Goal: Use online tool/utility: Utilize a website feature to perform a specific function

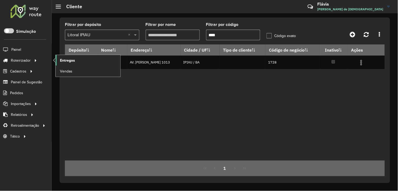
click at [56, 59] on link "Entregas" at bounding box center [88, 60] width 65 height 11
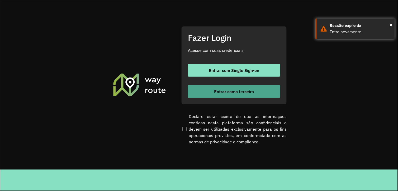
click at [235, 87] on button "Entrar como terceiro" at bounding box center [234, 91] width 92 height 13
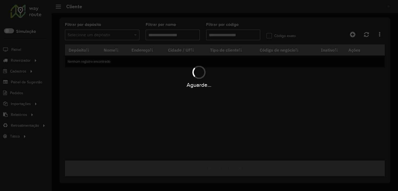
type input "****"
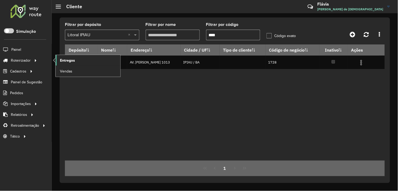
click at [62, 58] on span "Entregas" at bounding box center [67, 61] width 15 height 6
click at [76, 62] on link "Entregas" at bounding box center [88, 60] width 65 height 11
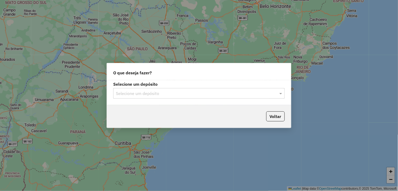
click at [176, 90] on input "text" at bounding box center [194, 93] width 156 height 6
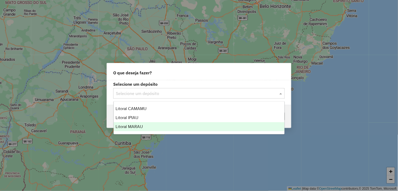
click at [167, 127] on div "Litoral MARAU" at bounding box center [199, 126] width 171 height 9
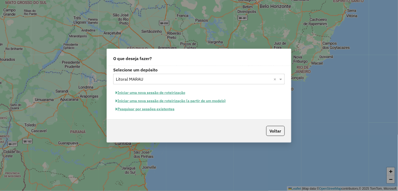
click at [171, 94] on button "Iniciar uma nova sessão de roteirização" at bounding box center [150, 93] width 75 height 8
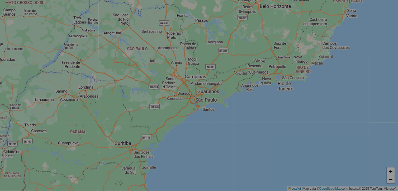
select select "*"
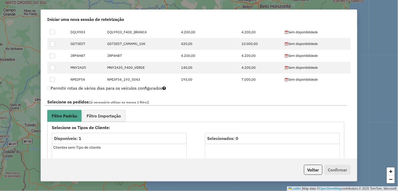
scroll to position [323, 0]
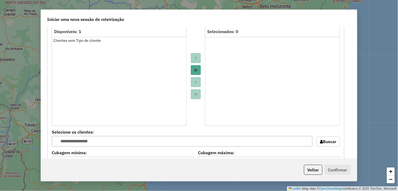
click at [199, 70] on button "Move All to Target" at bounding box center [196, 70] width 10 height 10
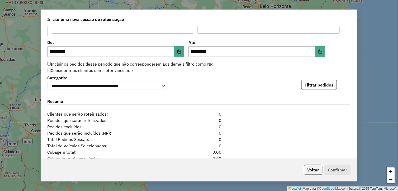
scroll to position [537, 0]
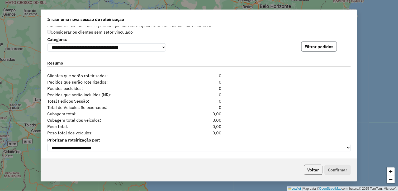
click at [316, 48] on button "Filtrar pedidos" at bounding box center [320, 46] width 36 height 10
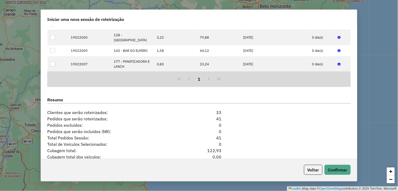
scroll to position [647, 0]
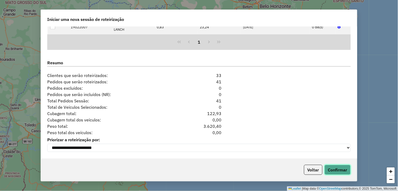
click at [333, 168] on button "Confirmar" at bounding box center [338, 170] width 26 height 10
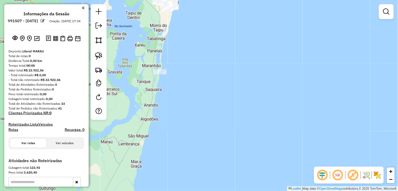
drag, startPoint x: 204, startPoint y: 118, endPoint x: 220, endPoint y: 135, distance: 23.6
click at [220, 135] on div "Janela de atendimento Grade de atendimento Capacidade Transportadoras Veículos …" at bounding box center [199, 95] width 398 height 191
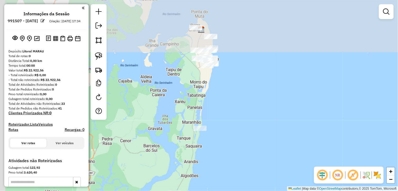
drag, startPoint x: 215, startPoint y: 108, endPoint x: 226, endPoint y: 124, distance: 19.4
click at [226, 123] on div "Janela de atendimento Grade de atendimento Capacidade Transportadoras Veículos …" at bounding box center [199, 95] width 398 height 191
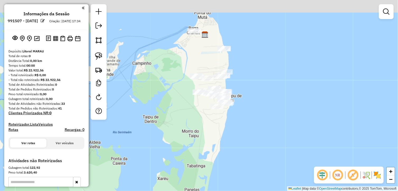
drag, startPoint x: 213, startPoint y: 106, endPoint x: 225, endPoint y: 147, distance: 42.0
click at [225, 147] on div "Janela de atendimento Grade de atendimento Capacidade Transportadoras Veículos …" at bounding box center [199, 95] width 398 height 191
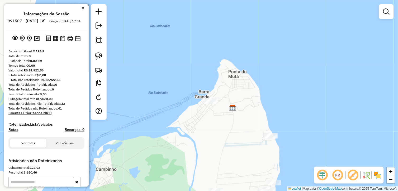
drag, startPoint x: 206, startPoint y: 104, endPoint x: 210, endPoint y: 129, distance: 25.0
click at [210, 129] on div "Janela de atendimento Grade de atendimento Capacidade Transportadoras Veículos …" at bounding box center [199, 95] width 398 height 191
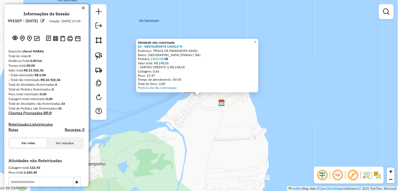
click at [202, 113] on div "Atividade não roteirizada 62 - RESTAURANTE CAVALO M Endereço: PRACA DA MANGUEIR…" at bounding box center [199, 95] width 398 height 191
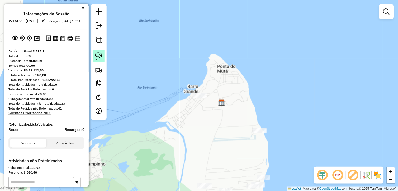
drag, startPoint x: 100, startPoint y: 57, endPoint x: 104, endPoint y: 58, distance: 4.0
click at [101, 58] on img at bounding box center [98, 55] width 7 height 7
drag, startPoint x: 209, startPoint y: 87, endPoint x: 201, endPoint y: 106, distance: 20.0
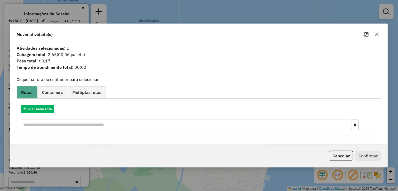
click at [376, 35] on icon "button" at bounding box center [377, 34] width 4 height 4
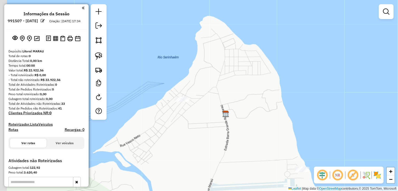
drag, startPoint x: 183, startPoint y: 110, endPoint x: 168, endPoint y: 105, distance: 15.3
click at [193, 122] on div "Janela de atendimento Grade de atendimento Capacidade Transportadoras Veículos …" at bounding box center [199, 95] width 398 height 191
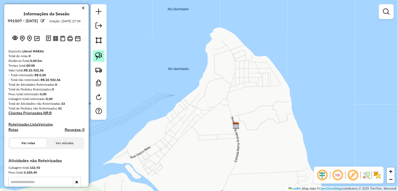
click at [97, 54] on img at bounding box center [98, 55] width 7 height 7
drag, startPoint x: 199, startPoint y: 95, endPoint x: 206, endPoint y: 117, distance: 22.6
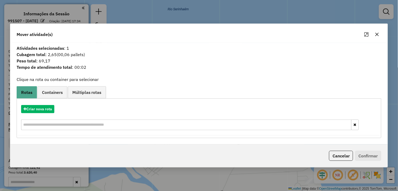
drag, startPoint x: 379, startPoint y: 34, endPoint x: 374, endPoint y: 37, distance: 5.9
click at [379, 35] on icon "button" at bounding box center [377, 34] width 4 height 4
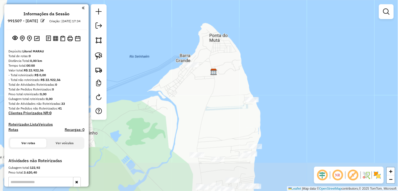
drag, startPoint x: 235, startPoint y: 139, endPoint x: 225, endPoint y: 94, distance: 46.7
click at [225, 94] on div "Janela de atendimento Grade de atendimento Capacidade Transportadoras Veículos …" at bounding box center [199, 95] width 398 height 191
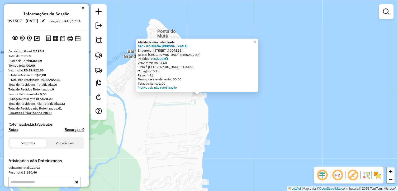
click at [231, 114] on div "Atividade não roteirizada 630 - POUSADA [PERSON_NAME]: [STREET_ADDRESS] Pedidos…" at bounding box center [199, 95] width 398 height 191
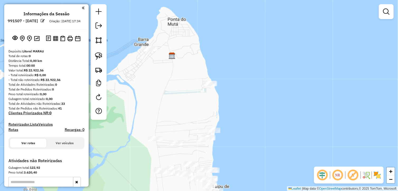
drag, startPoint x: 235, startPoint y: 100, endPoint x: 239, endPoint y: 96, distance: 6.0
click at [239, 96] on div "Janela de atendimento Grade de atendimento Capacidade Transportadoras Veículos …" at bounding box center [199, 95] width 398 height 191
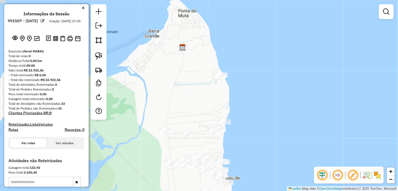
drag, startPoint x: 221, startPoint y: 104, endPoint x: 230, endPoint y: 97, distance: 11.7
click at [230, 97] on div "Janela de atendimento Grade de atendimento Capacidade Transportadoras Veículos …" at bounding box center [199, 95] width 398 height 191
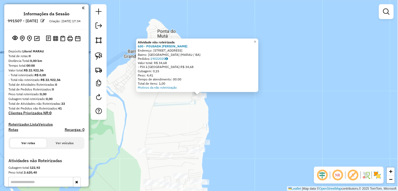
click at [178, 133] on div "Atividade não roteirizada 630 - POUSADA [PERSON_NAME]: [STREET_ADDRESS] Pedidos…" at bounding box center [199, 95] width 398 height 191
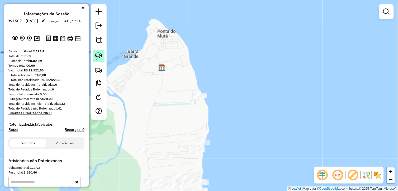
click at [101, 53] on img at bounding box center [98, 55] width 7 height 7
drag, startPoint x: 199, startPoint y: 83, endPoint x: 205, endPoint y: 102, distance: 19.2
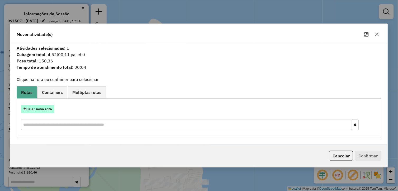
click at [46, 112] on button "Criar nova rota" at bounding box center [37, 109] width 33 height 8
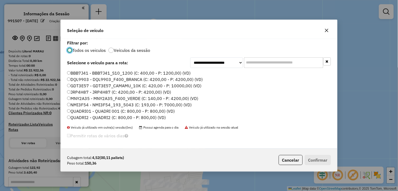
scroll to position [3, 1]
click at [96, 97] on label "MNY2A35 - MNY2A35_F400_VERDE (C: 140,00 - P: 4200,00) (VD)" at bounding box center [132, 98] width 131 height 6
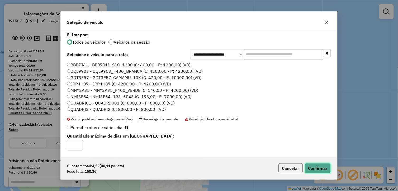
click at [320, 169] on button "Confirmar" at bounding box center [318, 168] width 26 height 10
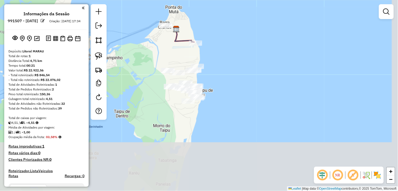
drag, startPoint x: 230, startPoint y: 155, endPoint x: 220, endPoint y: 80, distance: 76.3
click at [221, 79] on div "Janela de atendimento Grade de atendimento Capacidade Transportadoras Veículos …" at bounding box center [199, 95] width 398 height 191
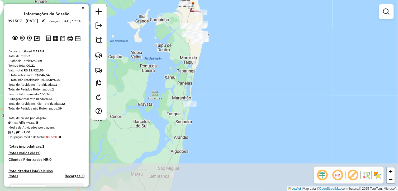
drag, startPoint x: 200, startPoint y: 130, endPoint x: 179, endPoint y: 81, distance: 53.1
click at [201, 66] on div "Janela de atendimento Grade de atendimento Capacidade Transportadoras Veículos …" at bounding box center [199, 95] width 398 height 191
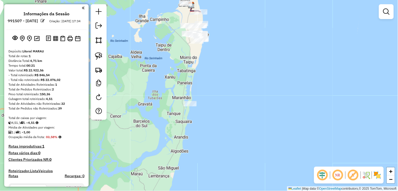
drag, startPoint x: 98, startPoint y: 58, endPoint x: 188, endPoint y: 94, distance: 96.5
click at [99, 58] on img at bounding box center [98, 55] width 7 height 7
drag, startPoint x: 179, startPoint y: 100, endPoint x: 203, endPoint y: 109, distance: 25.7
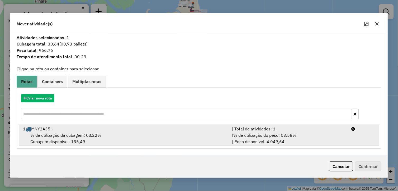
click at [81, 130] on div "1 MNY2A35 |" at bounding box center [125, 129] width 210 height 6
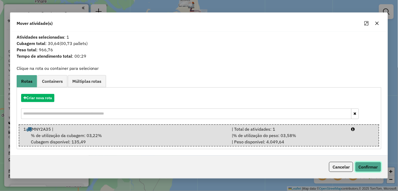
click at [370, 165] on button "Confirmar" at bounding box center [369, 167] width 26 height 10
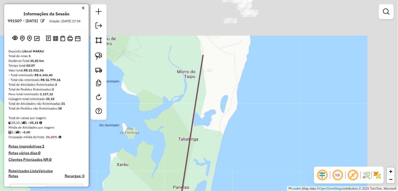
drag, startPoint x: 252, startPoint y: 53, endPoint x: 178, endPoint y: 189, distance: 154.8
click at [178, 189] on div "Janela de atendimento Grade de atendimento Capacidade Transportadoras Veículos …" at bounding box center [199, 95] width 398 height 191
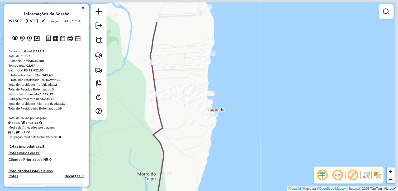
drag, startPoint x: 192, startPoint y: 125, endPoint x: 173, endPoint y: 166, distance: 44.8
click at [173, 166] on div "Janela de atendimento Grade de atendimento Capacidade Transportadoras Veículos …" at bounding box center [199, 95] width 398 height 191
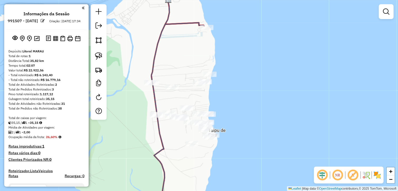
drag, startPoint x: 159, startPoint y: 113, endPoint x: 160, endPoint y: 133, distance: 20.6
click at [160, 133] on icon at bounding box center [178, 127] width 53 height 208
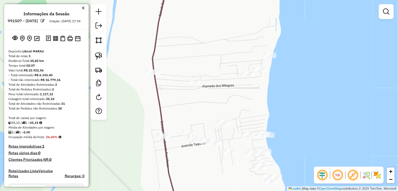
drag, startPoint x: 184, startPoint y: 100, endPoint x: 189, endPoint y: 104, distance: 5.8
click at [194, 103] on div "Janela de atendimento Grade de atendimento Capacidade Transportadoras Veículos …" at bounding box center [199, 95] width 398 height 191
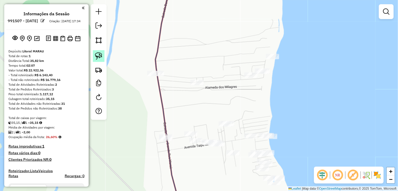
click at [100, 57] on img at bounding box center [98, 55] width 7 height 7
drag, startPoint x: 100, startPoint y: 57, endPoint x: 151, endPoint y: 65, distance: 52.2
click at [104, 57] on link at bounding box center [99, 56] width 12 height 12
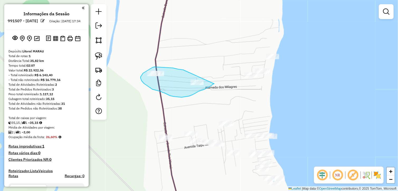
drag, startPoint x: 181, startPoint y: 69, endPoint x: 215, endPoint y: 84, distance: 36.2
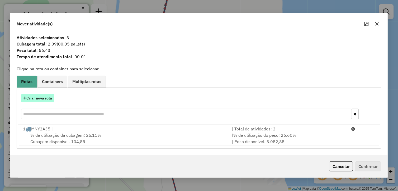
click at [33, 95] on button "Criar nova rota" at bounding box center [37, 98] width 33 height 8
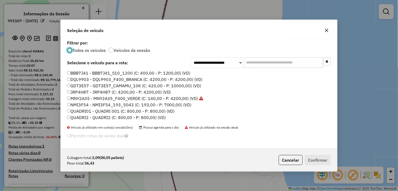
click at [88, 112] on label "QUADRI01 - QUADRI 001 (C: 800,00 - P: 800,00) (VD)" at bounding box center [121, 111] width 108 height 6
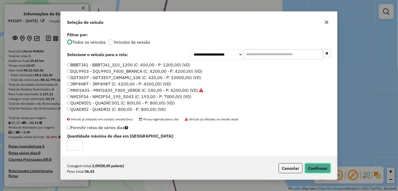
click at [310, 167] on button "Confirmar" at bounding box center [318, 168] width 26 height 10
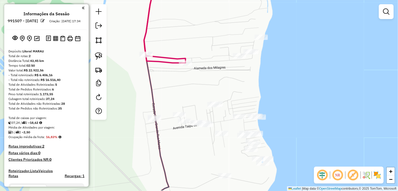
drag, startPoint x: 209, startPoint y: 168, endPoint x: 198, endPoint y: 149, distance: 21.7
click at [198, 149] on div "Janela de atendimento Grade de atendimento Capacidade Transportadoras Veículos …" at bounding box center [199, 95] width 398 height 191
drag, startPoint x: 97, startPoint y: 54, endPoint x: 137, endPoint y: 80, distance: 47.5
click at [98, 54] on img at bounding box center [98, 55] width 7 height 7
drag, startPoint x: 155, startPoint y: 92, endPoint x: 162, endPoint y: 124, distance: 33.5
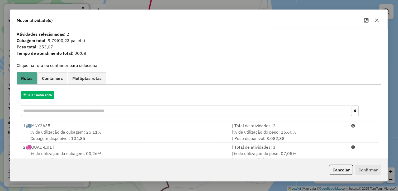
click at [377, 18] on button "button" at bounding box center [377, 20] width 8 height 8
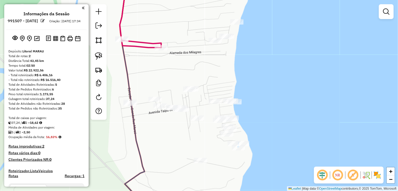
drag, startPoint x: 195, startPoint y: 127, endPoint x: 178, endPoint y: 125, distance: 16.8
click at [178, 125] on div "Janela de atendimento Grade de atendimento Capacidade Transportadoras Veículos …" at bounding box center [199, 95] width 398 height 191
click at [96, 55] on img at bounding box center [98, 55] width 7 height 7
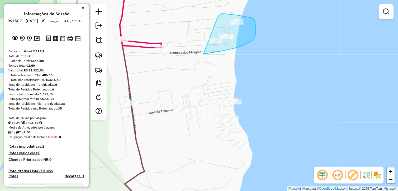
drag, startPoint x: 210, startPoint y: 53, endPoint x: 218, endPoint y: 17, distance: 37.3
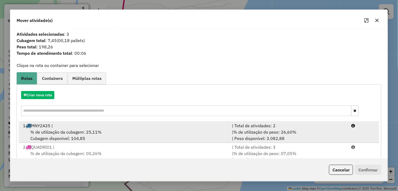
click at [67, 136] on div "% de utilização da cubagem: 25,11% Cubagem disponível: 104,85" at bounding box center [125, 135] width 210 height 13
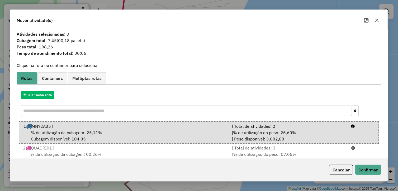
click at [372, 175] on div "Cancelar Confirmar" at bounding box center [199, 169] width 378 height 23
click at [369, 172] on button "Confirmar" at bounding box center [369, 170] width 26 height 10
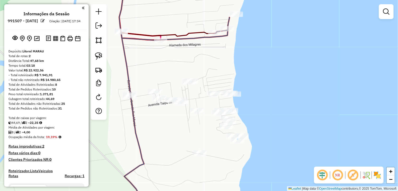
drag, startPoint x: 195, startPoint y: 146, endPoint x: 194, endPoint y: 132, distance: 14.3
click at [194, 132] on div "Janela de atendimento Grade de atendimento Capacidade Transportadoras Veículos …" at bounding box center [199, 95] width 398 height 191
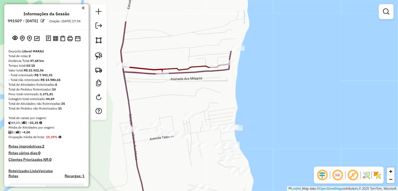
drag, startPoint x: 213, startPoint y: 54, endPoint x: 212, endPoint y: 105, distance: 50.5
click at [213, 105] on div "Janela de atendimento Grade de atendimento Capacidade Transportadoras Veículos …" at bounding box center [199, 95] width 398 height 191
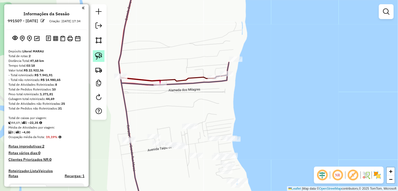
click at [101, 52] on link at bounding box center [99, 56] width 12 height 12
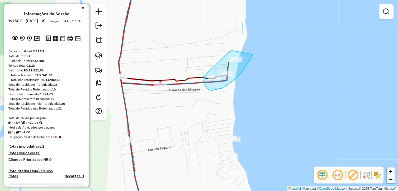
drag, startPoint x: 212, startPoint y: 69, endPoint x: 253, endPoint y: 54, distance: 44.0
click at [253, 54] on div "Janela de atendimento Grade de atendimento Capacidade Transportadoras Veículos …" at bounding box center [199, 95] width 398 height 191
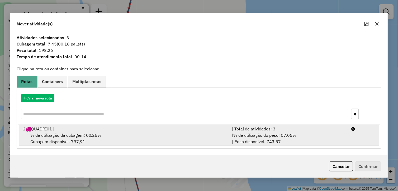
drag, startPoint x: 93, startPoint y: 136, endPoint x: 178, endPoint y: 138, distance: 85.1
click at [94, 136] on span "% de utilização da cubagem: 00,26%" at bounding box center [65, 134] width 71 height 5
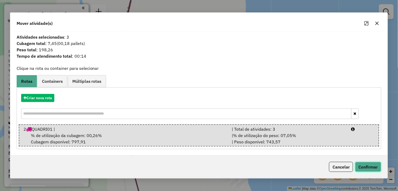
click at [358, 166] on button "Confirmar" at bounding box center [369, 167] width 26 height 10
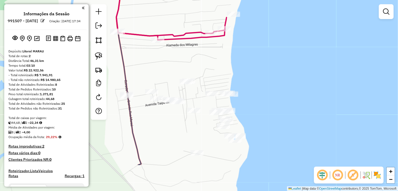
drag, startPoint x: 180, startPoint y: 139, endPoint x: 187, endPoint y: 121, distance: 19.6
click at [187, 121] on div "Janela de atendimento Grade de atendimento Capacidade Transportadoras Veículos …" at bounding box center [199, 95] width 398 height 191
drag, startPoint x: 99, startPoint y: 56, endPoint x: 138, endPoint y: 68, distance: 40.0
click at [100, 56] on img at bounding box center [98, 55] width 7 height 7
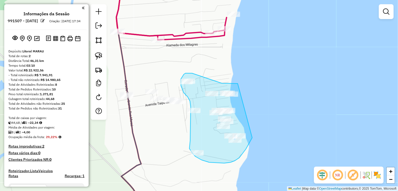
drag, startPoint x: 237, startPoint y: 83, endPoint x: 253, endPoint y: 136, distance: 55.0
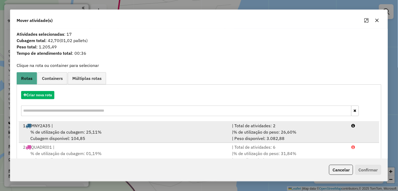
drag, startPoint x: 98, startPoint y: 131, endPoint x: 126, endPoint y: 129, distance: 27.2
click at [98, 131] on span "% de utilização da cubagem: 25,11%" at bounding box center [65, 131] width 71 height 5
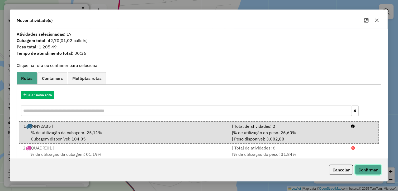
click at [362, 168] on button "Confirmar" at bounding box center [369, 170] width 26 height 10
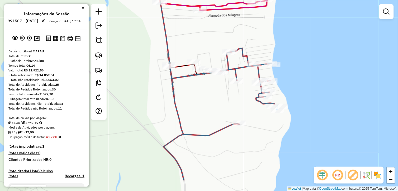
drag, startPoint x: 187, startPoint y: 123, endPoint x: 252, endPoint y: 87, distance: 74.5
click at [245, 90] on div "Janela de atendimento Grade de atendimento Capacidade Transportadoras Veículos …" at bounding box center [199, 95] width 398 height 191
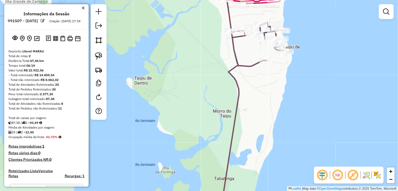
drag, startPoint x: 253, startPoint y: 106, endPoint x: 253, endPoint y: 162, distance: 55.2
click at [254, 165] on div "Janela de atendimento Grade de atendimento Capacidade Transportadoras Veículos …" at bounding box center [199, 95] width 398 height 191
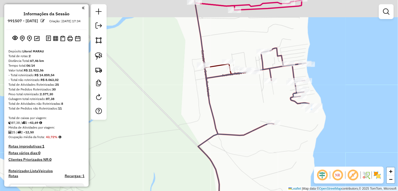
drag, startPoint x: 244, startPoint y: 96, endPoint x: 214, endPoint y: 159, distance: 69.5
click at [214, 159] on div "Janela de atendimento Grade de atendimento Capacidade Transportadoras Veículos …" at bounding box center [199, 95] width 398 height 191
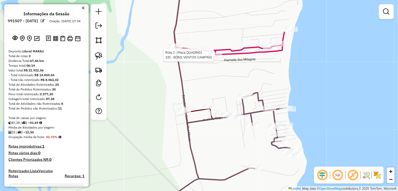
select select "**********"
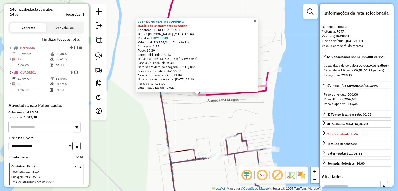
scroll to position [178, 0]
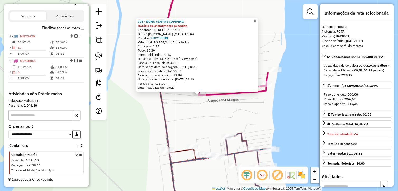
click at [211, 134] on div "335 - BONS VENTOS CAMPING Horário de atendimento excedido Endereço: [STREET_ADD…" at bounding box center [199, 95] width 398 height 191
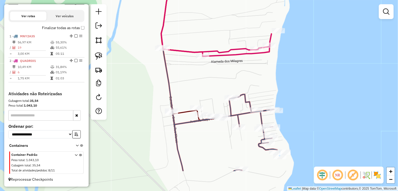
drag, startPoint x: 212, startPoint y: 95, endPoint x: 207, endPoint y: 94, distance: 4.9
click at [211, 86] on div "Janela de atendimento Grade de atendimento Capacidade Transportadoras Veículos …" at bounding box center [199, 95] width 398 height 191
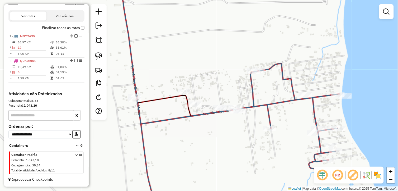
drag, startPoint x: 217, startPoint y: 120, endPoint x: 215, endPoint y: 127, distance: 7.2
click at [216, 127] on div "Janela de atendimento Grade de atendimento Capacidade Transportadoras Veículos …" at bounding box center [199, 95] width 398 height 191
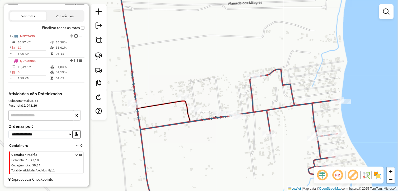
drag, startPoint x: 98, startPoint y: 57, endPoint x: 142, endPoint y: 77, distance: 48.5
click at [99, 57] on img at bounding box center [98, 55] width 7 height 7
drag, startPoint x: 219, startPoint y: 102, endPoint x: 249, endPoint y: 114, distance: 32.5
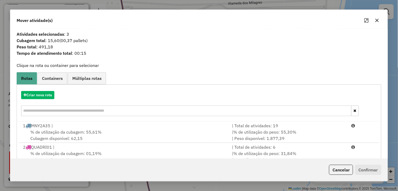
click at [379, 18] on icon "button" at bounding box center [377, 20] width 4 height 4
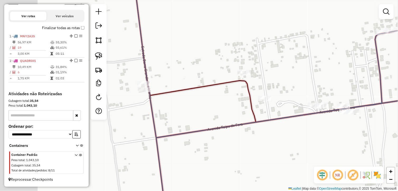
drag, startPoint x: 175, startPoint y: 114, endPoint x: 245, endPoint y: 113, distance: 69.8
click at [245, 113] on div "Janela de atendimento Grade de atendimento Capacidade Transportadoras Veículos …" at bounding box center [199, 95] width 398 height 191
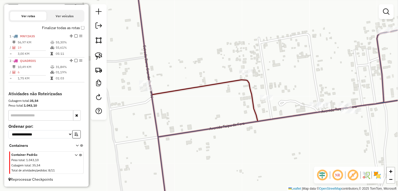
drag, startPoint x: 98, startPoint y: 59, endPoint x: 106, endPoint y: 59, distance: 7.9
click at [98, 59] on img at bounding box center [98, 55] width 7 height 7
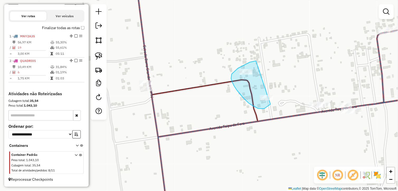
drag, startPoint x: 256, startPoint y: 61, endPoint x: 275, endPoint y: 99, distance: 42.7
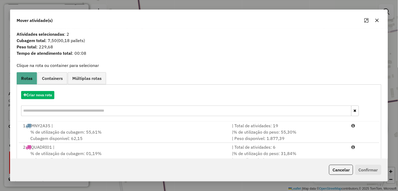
click at [375, 21] on button "button" at bounding box center [377, 20] width 8 height 8
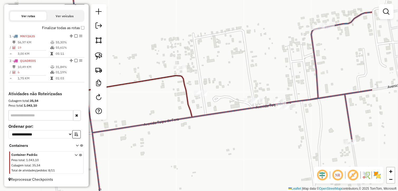
drag, startPoint x: 286, startPoint y: 121, endPoint x: 208, endPoint y: 114, distance: 78.0
click at [208, 115] on div "Janela de atendimento Grade de atendimento Capacidade Transportadoras Veículos …" at bounding box center [199, 95] width 398 height 191
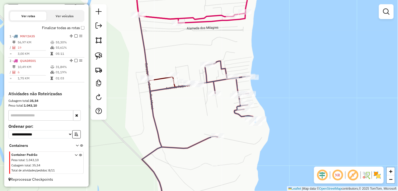
drag, startPoint x: 158, startPoint y: 59, endPoint x: 150, endPoint y: 58, distance: 7.7
click at [177, 58] on div "Janela de atendimento Grade de atendimento Capacidade Transportadoras Veículos …" at bounding box center [199, 95] width 398 height 191
click at [96, 55] on img at bounding box center [98, 55] width 7 height 7
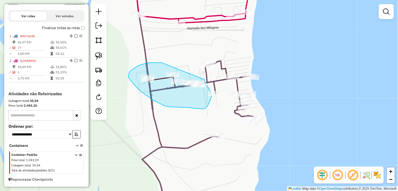
drag, startPoint x: 141, startPoint y: 65, endPoint x: 205, endPoint y: 80, distance: 65.6
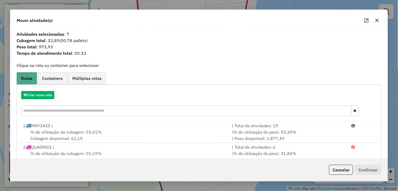
click at [379, 20] on icon "button" at bounding box center [377, 20] width 4 height 4
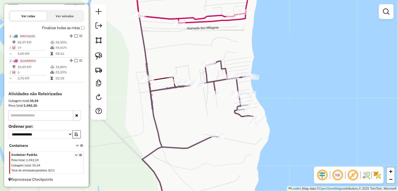
drag, startPoint x: 178, startPoint y: 113, endPoint x: 188, endPoint y: 124, distance: 15.2
click at [188, 124] on div "Janela de atendimento Grade de atendimento Capacidade Transportadoras Veículos …" at bounding box center [199, 95] width 398 height 191
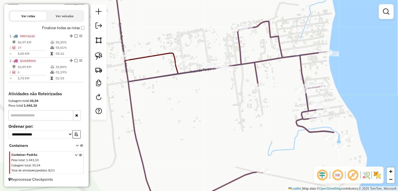
drag, startPoint x: 199, startPoint y: 122, endPoint x: 194, endPoint y: 126, distance: 7.1
click at [197, 129] on div "Janela de atendimento Grade de atendimento Capacidade Transportadoras Veículos …" at bounding box center [199, 95] width 398 height 191
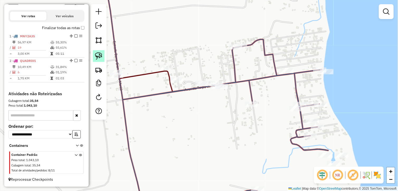
click at [101, 57] on img at bounding box center [98, 55] width 7 height 7
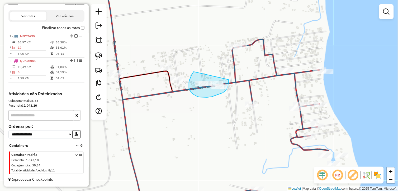
drag, startPoint x: 190, startPoint y: 80, endPoint x: 229, endPoint y: 79, distance: 39.1
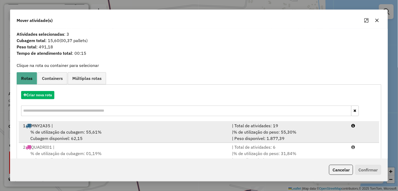
click at [121, 126] on div "1 MNY2A35 |" at bounding box center [125, 125] width 210 height 6
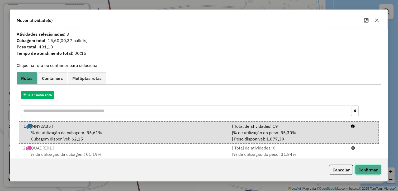
click at [366, 171] on button "Confirmar" at bounding box center [369, 170] width 26 height 10
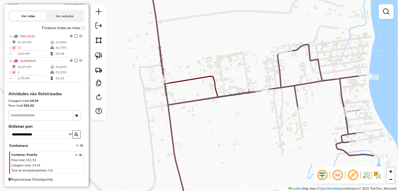
drag, startPoint x: 234, startPoint y: 157, endPoint x: 241, endPoint y: 157, distance: 6.9
click at [241, 157] on div "Janela de atendimento Grade de atendimento Capacidade Transportadoras Veículos …" at bounding box center [199, 95] width 398 height 191
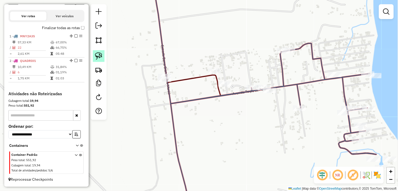
click at [99, 54] on img at bounding box center [98, 55] width 7 height 7
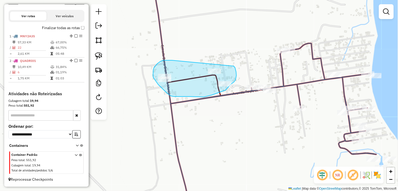
drag, startPoint x: 167, startPoint y: 60, endPoint x: 234, endPoint y: 66, distance: 67.1
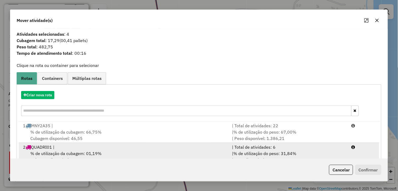
click at [114, 157] on div "% de utilização da cubagem: 01,19% Cubagem disponível: 790,47" at bounding box center [125, 156] width 210 height 13
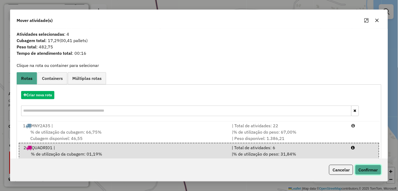
click at [375, 169] on button "Confirmar" at bounding box center [369, 170] width 26 height 10
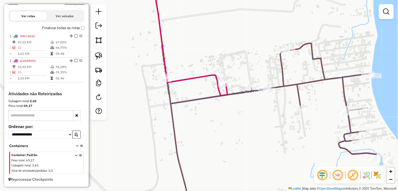
scroll to position [171, 0]
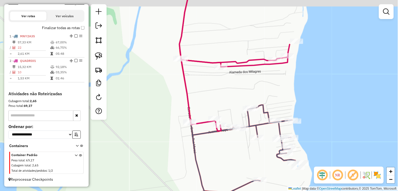
drag, startPoint x: 318, startPoint y: 77, endPoint x: 294, endPoint y: 85, distance: 25.6
click at [294, 85] on div "Janela de atendimento Grade de atendimento Capacidade Transportadoras Veículos …" at bounding box center [199, 95] width 398 height 191
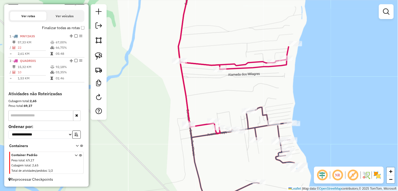
drag, startPoint x: 285, startPoint y: 90, endPoint x: 267, endPoint y: 149, distance: 61.5
click at [268, 147] on div "Rota 2 - Placa QUADRI01 621 - ARENA BAR Janela de atendimento Grade de atendime…" at bounding box center [199, 95] width 398 height 191
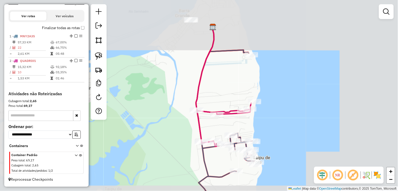
drag, startPoint x: 236, startPoint y: 95, endPoint x: 230, endPoint y: 120, distance: 25.4
click at [228, 124] on div "Janela de atendimento Grade de atendimento Capacidade Transportadoras Veículos …" at bounding box center [199, 95] width 398 height 191
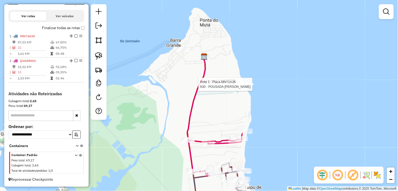
select select "**********"
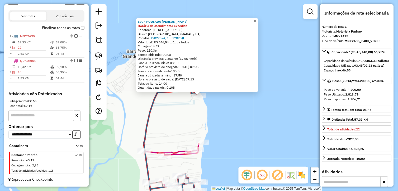
drag, startPoint x: 186, startPoint y: 132, endPoint x: 189, endPoint y: 102, distance: 30.0
click at [189, 102] on div "630 - POUSADA [PERSON_NAME] de atendimento excedido Endereço: [STREET_ADDRESS] …" at bounding box center [199, 95] width 398 height 191
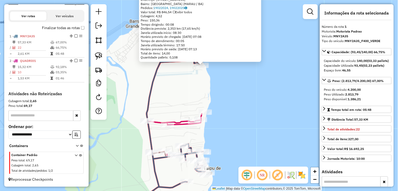
click at [183, 109] on div "630 - POUSADA [PERSON_NAME] de atendimento excedido Endereço: [STREET_ADDRESS] …" at bounding box center [199, 95] width 398 height 191
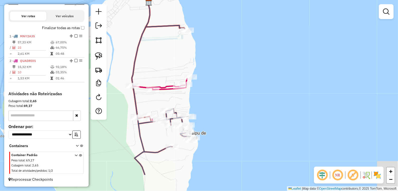
drag, startPoint x: 181, startPoint y: 101, endPoint x: 165, endPoint y: 65, distance: 39.4
click at [165, 65] on div "Janela de atendimento Grade de atendimento Capacidade Transportadoras Veículos …" at bounding box center [199, 95] width 398 height 191
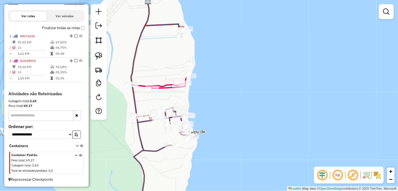
drag, startPoint x: 219, startPoint y: 101, endPoint x: 223, endPoint y: 90, distance: 11.9
click at [223, 90] on div "Janela de atendimento Grade de atendimento Capacidade Transportadoras Veículos …" at bounding box center [199, 95] width 398 height 191
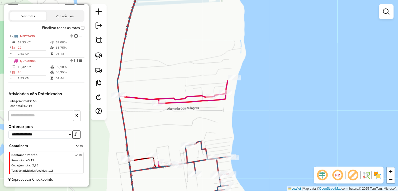
drag, startPoint x: 175, startPoint y: 60, endPoint x: 185, endPoint y: 143, distance: 84.0
click at [185, 143] on div "Janela de atendimento Grade de atendimento Capacidade Transportadoras Veículos …" at bounding box center [199, 95] width 398 height 191
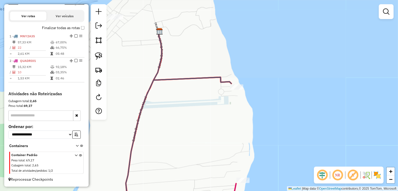
drag, startPoint x: 212, startPoint y: 108, endPoint x: 204, endPoint y: 117, distance: 12.3
click at [198, 129] on div "Janela de atendimento Grade de atendimento Capacidade Transportadoras Veículos …" at bounding box center [199, 95] width 398 height 191
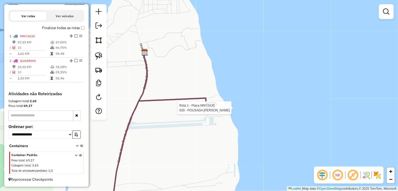
click at [216, 110] on div at bounding box center [222, 107] width 13 height 5
select select "**********"
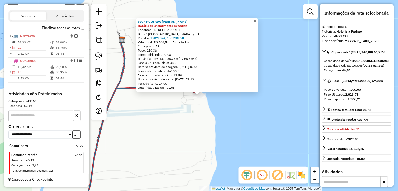
drag, startPoint x: 179, startPoint y: 132, endPoint x: 221, endPoint y: 139, distance: 42.7
click at [221, 140] on div "630 - POUSADA [PERSON_NAME] de atendimento excedido Endereço: [STREET_ADDRESS] …" at bounding box center [199, 95] width 398 height 191
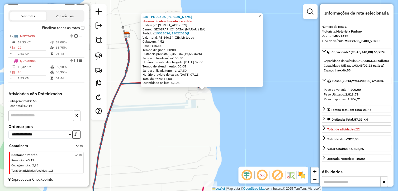
drag, startPoint x: 206, startPoint y: 137, endPoint x: 168, endPoint y: 124, distance: 40.1
click at [168, 124] on div "630 - POUSADA [PERSON_NAME] de atendimento excedido Endereço: [STREET_ADDRESS] …" at bounding box center [199, 95] width 398 height 191
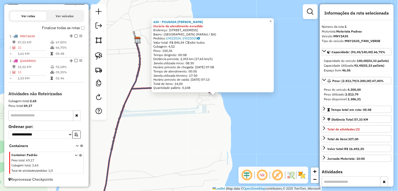
drag, startPoint x: 158, startPoint y: 125, endPoint x: 197, endPoint y: 145, distance: 43.6
click at [207, 152] on div "630 - POUSADA [PERSON_NAME] de atendimento excedido Endereço: [STREET_ADDRESS] …" at bounding box center [199, 95] width 398 height 191
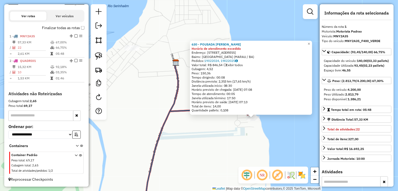
drag, startPoint x: 154, startPoint y: 108, endPoint x: 184, endPoint y: 136, distance: 40.4
click at [183, 137] on div "630 - POUSADA [PERSON_NAME] de atendimento excedido Endereço: [STREET_ADDRESS] …" at bounding box center [199, 95] width 398 height 191
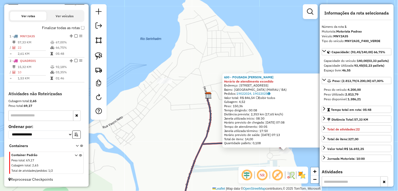
drag, startPoint x: 163, startPoint y: 100, endPoint x: 170, endPoint y: 101, distance: 7.6
click at [167, 104] on div "630 - POUSADA [PERSON_NAME] de atendimento excedido Endereço: [STREET_ADDRESS] …" at bounding box center [199, 95] width 398 height 191
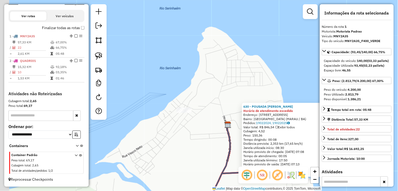
drag, startPoint x: 178, startPoint y: 109, endPoint x: 183, endPoint y: 115, distance: 7.9
click at [183, 115] on div "630 - POUSADA [PERSON_NAME] de atendimento excedido Endereço: [STREET_ADDRESS] …" at bounding box center [199, 95] width 398 height 191
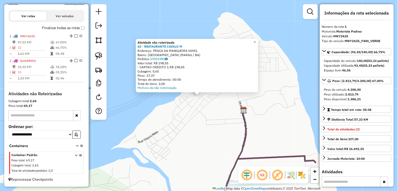
click at [172, 107] on div "Atividade não roteirizada 62 - RESTAURANTE CAVALO M Endereço: PRACA DA MANGUEIR…" at bounding box center [199, 95] width 398 height 191
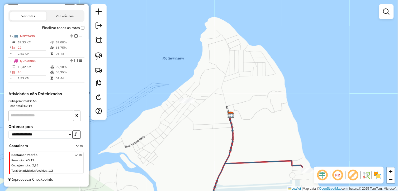
drag, startPoint x: 196, startPoint y: 86, endPoint x: 182, endPoint y: 88, distance: 14.9
click at [185, 91] on div "Janela de atendimento Grade de atendimento Capacidade Transportadoras Veículos …" at bounding box center [199, 95] width 398 height 191
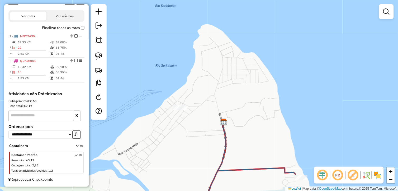
drag, startPoint x: 172, startPoint y: 94, endPoint x: 168, endPoint y: 86, distance: 9.6
click at [177, 93] on div "Janela de atendimento Grade de atendimento Capacidade Transportadoras Veículos …" at bounding box center [199, 95] width 398 height 191
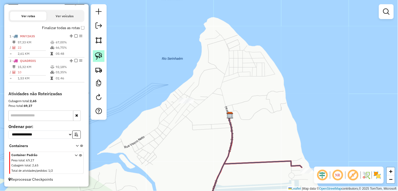
click at [94, 59] on link at bounding box center [99, 56] width 12 height 12
click at [95, 59] on link at bounding box center [99, 56] width 12 height 12
drag, startPoint x: 168, startPoint y: 101, endPoint x: 205, endPoint y: 99, distance: 37.3
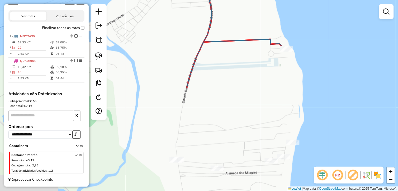
drag, startPoint x: 243, startPoint y: 116, endPoint x: 223, endPoint y: -13, distance: 130.3
click at [223, 0] on html "Aguarde... Pop-up bloqueado! Seu navegador bloqueou automáticamente a abertura …" at bounding box center [199, 95] width 398 height 191
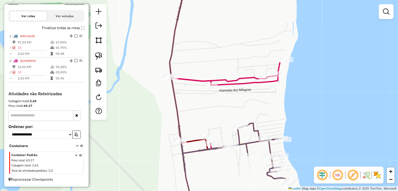
drag, startPoint x: 266, startPoint y: 119, endPoint x: 261, endPoint y: 102, distance: 18.0
click at [261, 102] on div "Janela de atendimento Grade de atendimento Capacidade Transportadoras Veículos …" at bounding box center [199, 95] width 398 height 191
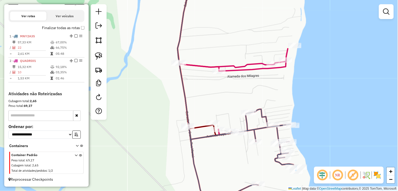
click at [220, 87] on div "Janela de atendimento Grade de atendimento Capacidade Transportadoras Veículos …" at bounding box center [199, 95] width 398 height 191
click at [218, 74] on div at bounding box center [219, 71] width 13 height 5
select select "**********"
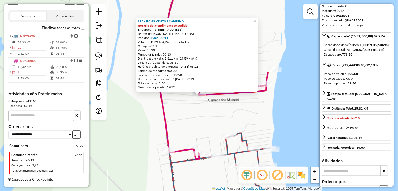
scroll to position [29, 0]
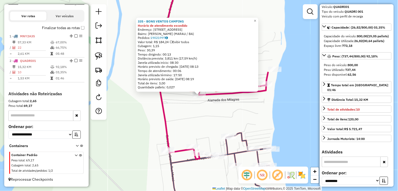
drag, startPoint x: 253, startPoint y: 120, endPoint x: 234, endPoint y: 104, distance: 25.3
click at [234, 104] on div "335 - BONS VENTOS CAMPING Horário de atendimento excedido Endereço: [STREET_ADD…" at bounding box center [199, 95] width 398 height 191
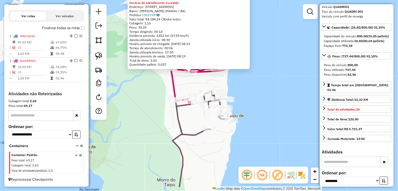
drag, startPoint x: 246, startPoint y: 158, endPoint x: 220, endPoint y: 134, distance: 35.5
click at [220, 134] on div "335 - BONS VENTOS CAMPING Horário de atendimento excedido Endereço: [STREET_ADD…" at bounding box center [199, 95] width 398 height 191
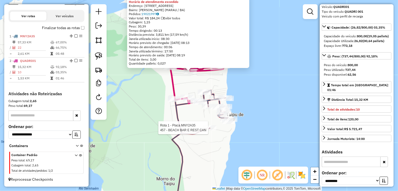
click at [208, 157] on div "Rota 1 - Placa MNY2A35 457 - BEACH BAR E REST CAN 335 - BONS VENTOS CAMPING Hor…" at bounding box center [199, 95] width 398 height 191
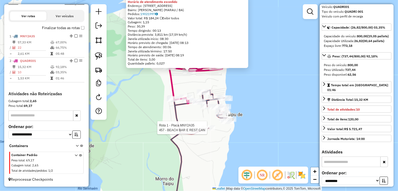
click at [144, 94] on div "Rota 1 - Placa MNY2A35 457 - BEACH BAR E REST CAN 335 - BONS VENTOS CAMPING Hor…" at bounding box center [199, 95] width 398 height 191
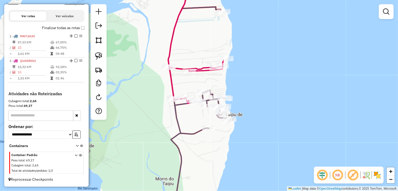
click at [218, 85] on div "Rota 1 - Placa MNY2A35 229 - MERCADO VILA ESPERAN Janela de atendimento Grade d…" at bounding box center [199, 95] width 398 height 191
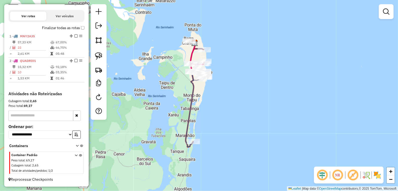
drag, startPoint x: 191, startPoint y: 147, endPoint x: 202, endPoint y: 91, distance: 56.3
click at [202, 91] on div "Janela de atendimento Grade de atendimento Capacidade Transportadoras Veículos …" at bounding box center [199, 95] width 398 height 191
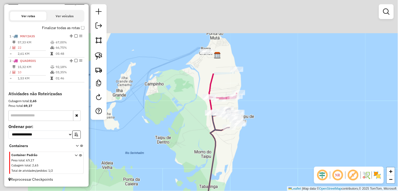
drag, startPoint x: 247, startPoint y: 113, endPoint x: 258, endPoint y: 163, distance: 51.8
click at [260, 163] on div "Janela de atendimento Grade de atendimento Capacidade Transportadoras Veículos …" at bounding box center [199, 95] width 398 height 191
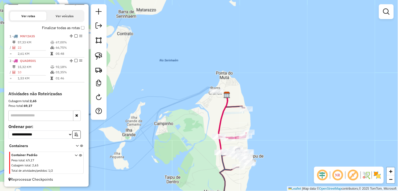
drag, startPoint x: 179, startPoint y: 126, endPoint x: 178, endPoint y: 131, distance: 5.0
click at [178, 130] on div "Janela de atendimento Grade de atendimento Capacidade Transportadoras Veículos …" at bounding box center [199, 95] width 398 height 191
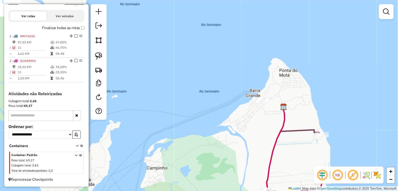
drag, startPoint x: 212, startPoint y: 129, endPoint x: 185, endPoint y: 131, distance: 27.3
click at [186, 131] on div "Janela de atendimento Grade de atendimento Capacidade Transportadoras Veículos …" at bounding box center [199, 95] width 398 height 191
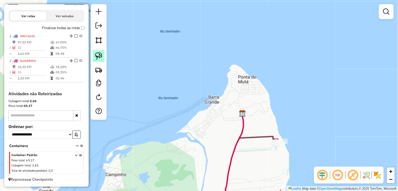
click at [100, 54] on img at bounding box center [98, 55] width 7 height 7
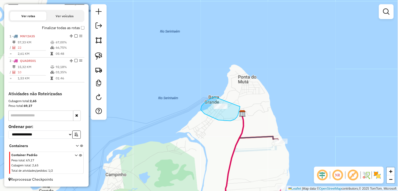
drag, startPoint x: 213, startPoint y: 97, endPoint x: 240, endPoint y: 106, distance: 28.5
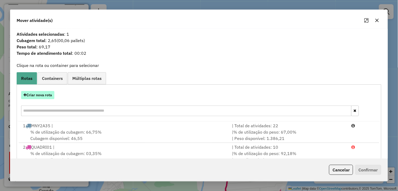
click at [22, 97] on button "Criar nova rota" at bounding box center [37, 95] width 33 height 8
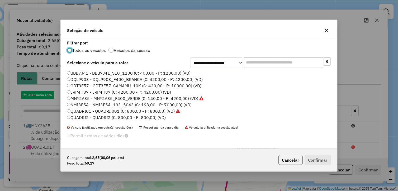
scroll to position [3, 1]
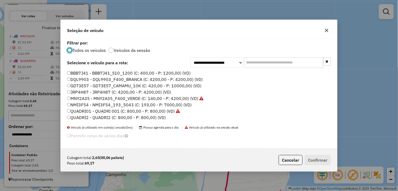
click at [96, 118] on label "QUADRI2 - QUADRI2 (C: 800,00 - P: 800,00) (VD)" at bounding box center [116, 117] width 99 height 6
click at [76, 118] on label "QUADRI2 - QUADRI2 (C: 800,00 - P: 800,00) (VD)" at bounding box center [116, 117] width 99 height 6
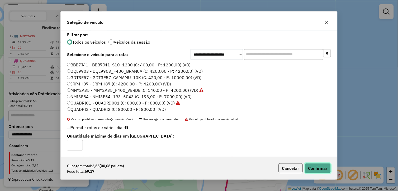
click at [323, 168] on button "Confirmar" at bounding box center [318, 168] width 26 height 10
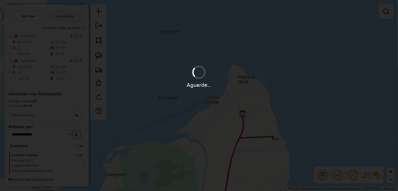
scroll to position [119, 0]
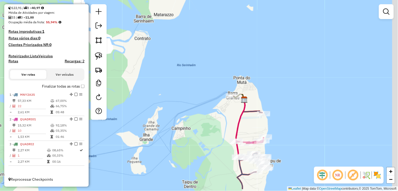
drag, startPoint x: 291, startPoint y: 150, endPoint x: 268, endPoint y: 120, distance: 37.8
click at [279, 127] on div "Janela de atendimento Grade de atendimento Capacidade Transportadoras Veículos …" at bounding box center [199, 95] width 398 height 191
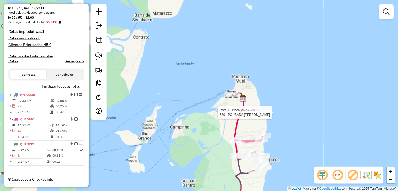
select select "**********"
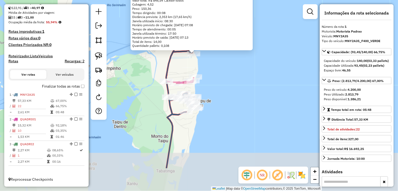
drag, startPoint x: 229, startPoint y: 121, endPoint x: 226, endPoint y: 101, distance: 19.5
click at [226, 101] on div "Rota 1 - Placa MNY2A35 630 - POUSADA IRMA LUA 630 - POUSADA [PERSON_NAME] de at…" at bounding box center [199, 95] width 398 height 191
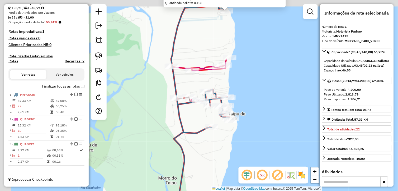
drag, startPoint x: 186, startPoint y: 116, endPoint x: 239, endPoint y: 136, distance: 56.7
click at [239, 136] on div "630 - POUSADA [PERSON_NAME] de atendimento excedido Endereço: [STREET_ADDRESS] …" at bounding box center [199, 95] width 398 height 191
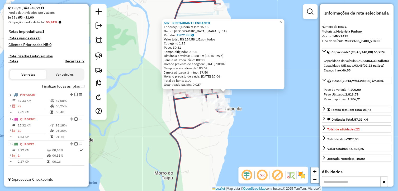
click at [196, 114] on div "507 - RESTAURANTE ENCANTO Endereço: Quadra M lote 15 15 Bairro: [GEOGRAPHIC_DAT…" at bounding box center [199, 95] width 398 height 191
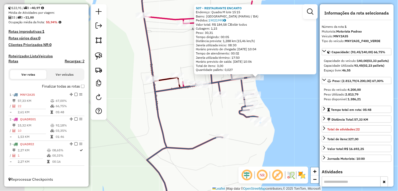
drag, startPoint x: 200, startPoint y: 123, endPoint x: 205, endPoint y: 125, distance: 4.8
click at [205, 125] on div "507 - RESTAURANTE ENCANTO Endereço: Quadra M lote 15 15 Bairro: [GEOGRAPHIC_DAT…" at bounding box center [199, 95] width 398 height 191
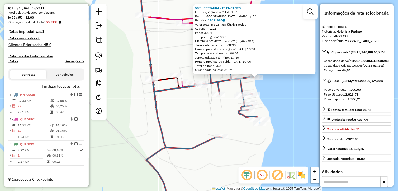
drag, startPoint x: 198, startPoint y: 123, endPoint x: 183, endPoint y: 127, distance: 15.3
click at [185, 127] on div "507 - RESTAURANTE ENCANTO Endereço: Quadra M lote 15 15 Bairro: [GEOGRAPHIC_DAT…" at bounding box center [199, 95] width 398 height 191
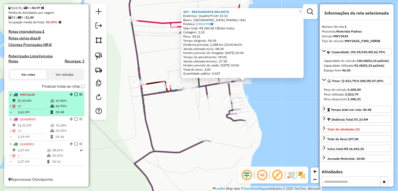
click at [76, 94] on em at bounding box center [76, 94] width 3 height 3
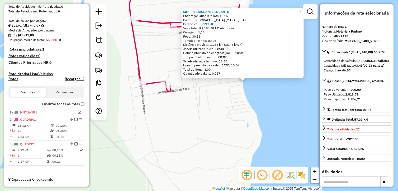
scroll to position [101, 0]
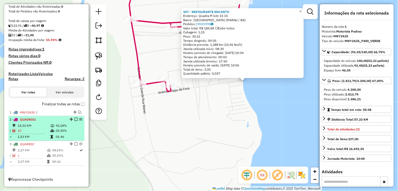
click at [51, 130] on icon at bounding box center [52, 130] width 4 height 3
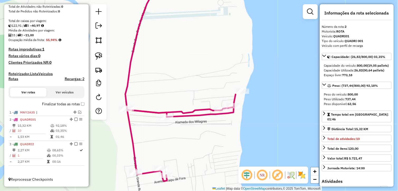
drag, startPoint x: 224, startPoint y: 138, endPoint x: 216, endPoint y: 136, distance: 7.8
click at [217, 137] on div "Janela de atendimento Grade de atendimento Capacidade Transportadoras Veículos …" at bounding box center [199, 95] width 398 height 191
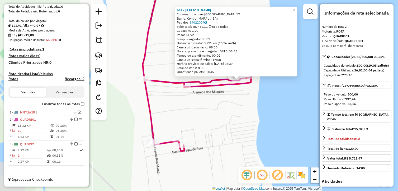
drag, startPoint x: 189, startPoint y: 137, endPoint x: 228, endPoint y: 123, distance: 41.2
click at [228, 123] on div "647 - [PERSON_NAME]: Lo [GEOGRAPHIC_DATA] 12 Bairro: [GEOGRAPHIC_DATA] (MARAU /…" at bounding box center [199, 95] width 398 height 191
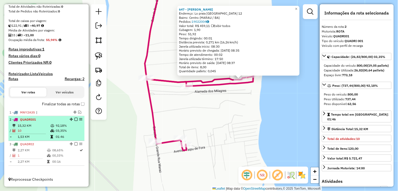
click at [75, 119] on em at bounding box center [76, 119] width 3 height 3
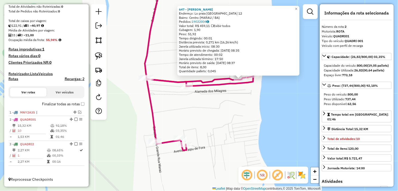
scroll to position [83, 0]
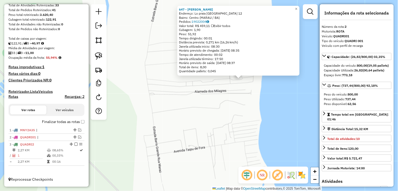
click at [181, 114] on div "647 - [PERSON_NAME]: Lo [GEOGRAPHIC_DATA] 12 Bairro: [GEOGRAPHIC_DATA] (MARAU /…" at bounding box center [199, 95] width 398 height 191
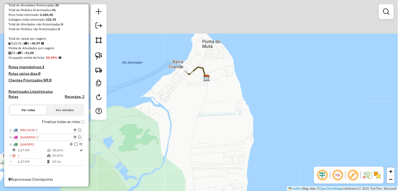
drag, startPoint x: 190, startPoint y: 90, endPoint x: 242, endPoint y: 196, distance: 117.8
click at [242, 191] on html "Aguarde... Pop-up bloqueado! Seu navegador bloqueou automáticamente a abertura …" at bounding box center [199, 95] width 398 height 191
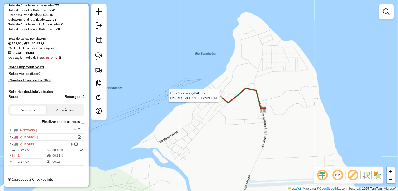
select select "**********"
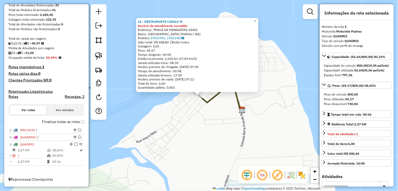
click at [257, 151] on div "Rota 3 - Placa QUADRI2 62 - RESTAURANTE CAVALO M 62 - RESTAURANTE CAVALO M Horá…" at bounding box center [199, 95] width 398 height 191
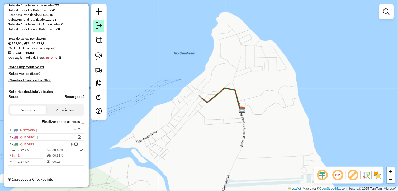
click at [101, 23] on em at bounding box center [99, 25] width 6 height 6
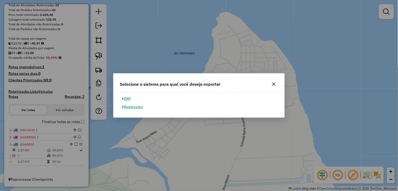
click at [127, 99] on button "ERP" at bounding box center [126, 99] width 13 height 8
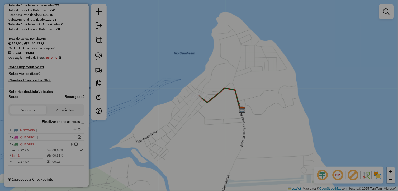
select select "**"
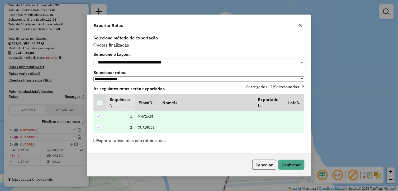
click at [300, 24] on icon "button" at bounding box center [301, 25] width 4 height 4
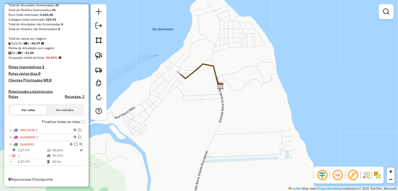
drag, startPoint x: 197, startPoint y: 121, endPoint x: 193, endPoint y: 117, distance: 5.8
click at [194, 117] on div "Janela de atendimento Grade de atendimento Capacidade Transportadoras Veículos …" at bounding box center [199, 95] width 398 height 191
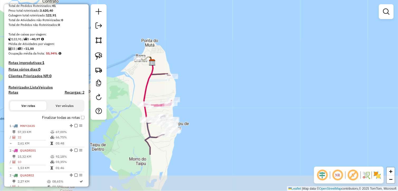
drag, startPoint x: 208, startPoint y: 148, endPoint x: 189, endPoint y: 92, distance: 59.7
click at [189, 92] on div "Janela de atendimento Grade de atendimento Capacidade Transportadoras Veículos …" at bounding box center [199, 95] width 398 height 191
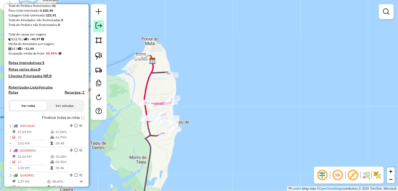
click at [96, 22] on em at bounding box center [99, 25] width 6 height 6
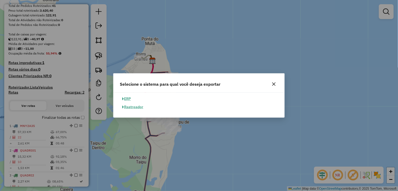
click at [127, 98] on button "ERP" at bounding box center [126, 99] width 13 height 8
select select "**"
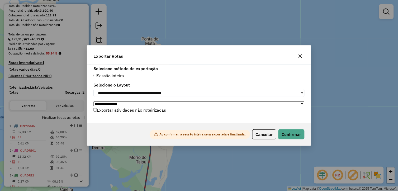
click at [297, 52] on div at bounding box center [300, 56] width 8 height 8
click at [300, 56] on icon "button" at bounding box center [301, 56] width 4 height 4
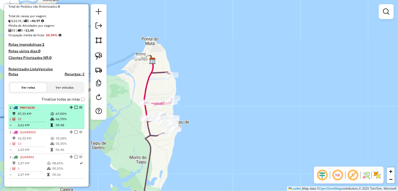
scroll to position [119, 0]
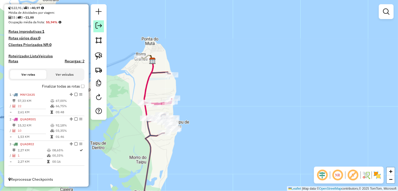
click at [99, 29] on link at bounding box center [99, 26] width 11 height 12
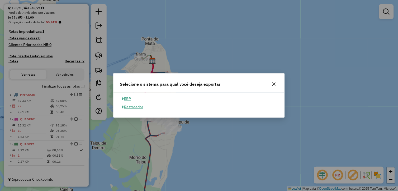
click at [124, 98] on button "ERP" at bounding box center [126, 99] width 13 height 8
select select "**"
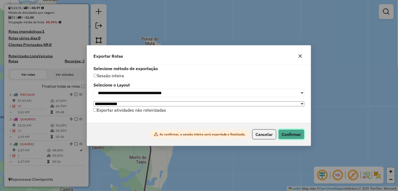
click at [284, 133] on button "Confirmar" at bounding box center [292, 134] width 26 height 10
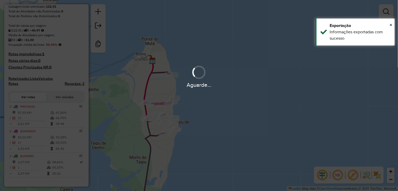
scroll to position [111, 0]
